Goal: Find specific page/section: Find specific page/section

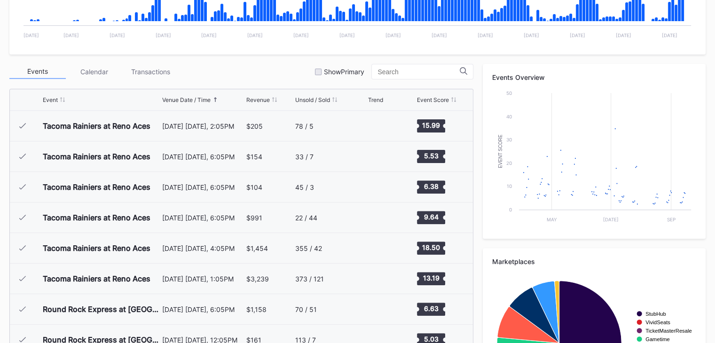
scroll to position [2013, 0]
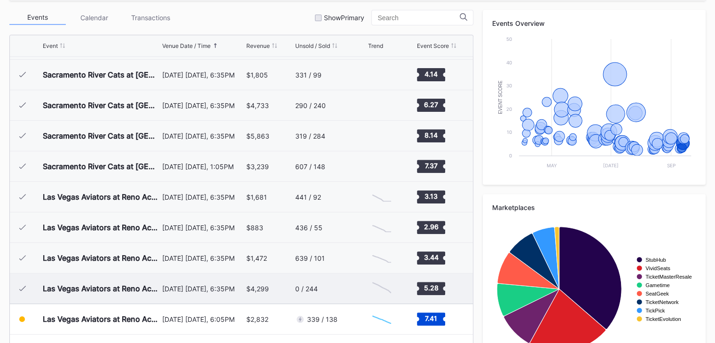
click at [273, 283] on div "$4,299" at bounding box center [269, 289] width 47 height 30
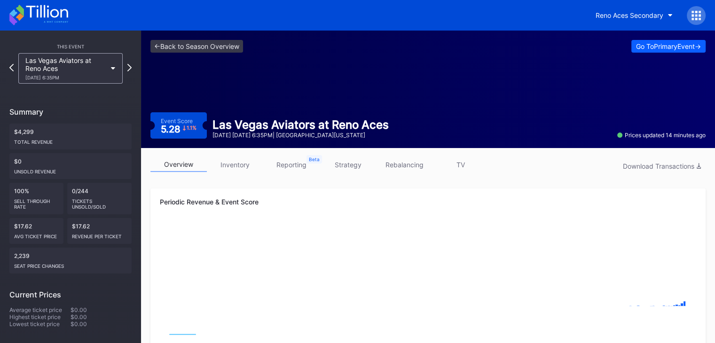
scroll to position [11, 0]
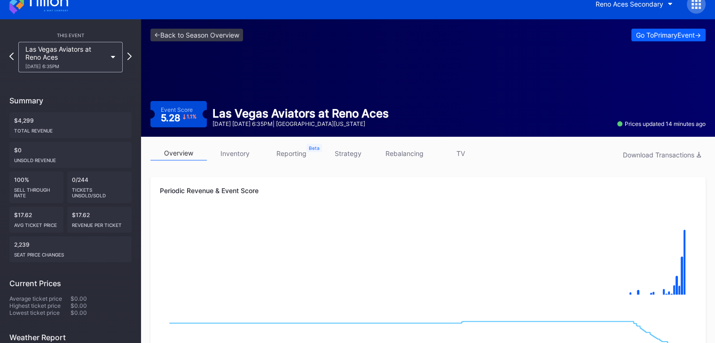
click at [227, 147] on link "inventory" at bounding box center [235, 153] width 56 height 15
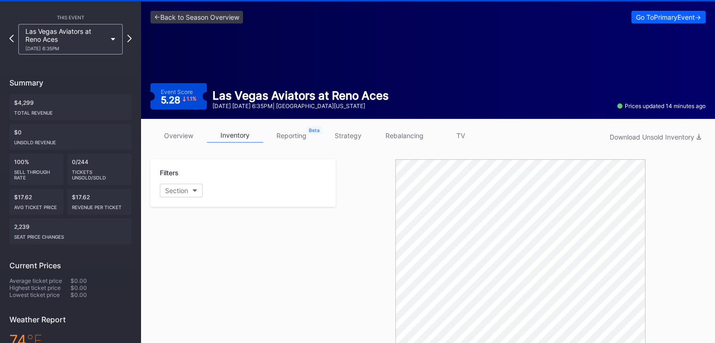
scroll to position [29, 0]
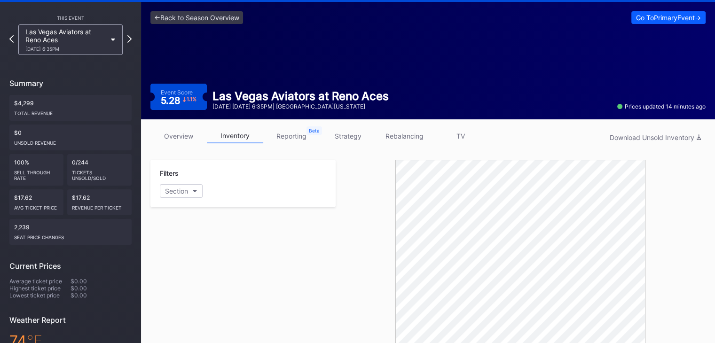
click at [186, 133] on link "overview" at bounding box center [178, 136] width 56 height 15
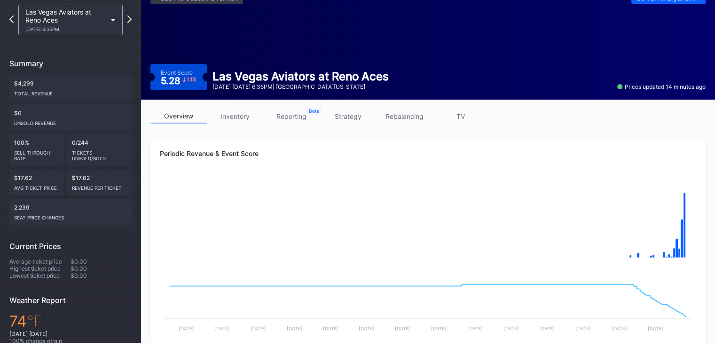
scroll to position [48, 0]
